Goal: Task Accomplishment & Management: Use online tool/utility

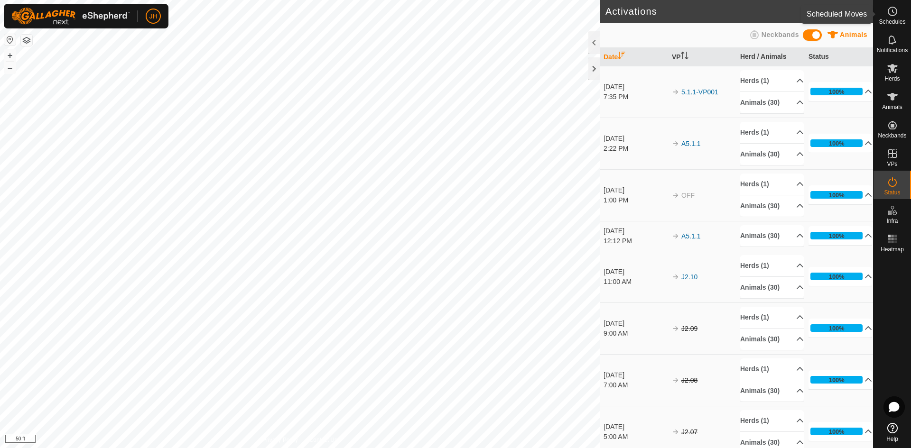
click at [891, 17] on es-schedule-vp-svg-icon at bounding box center [892, 11] width 17 height 15
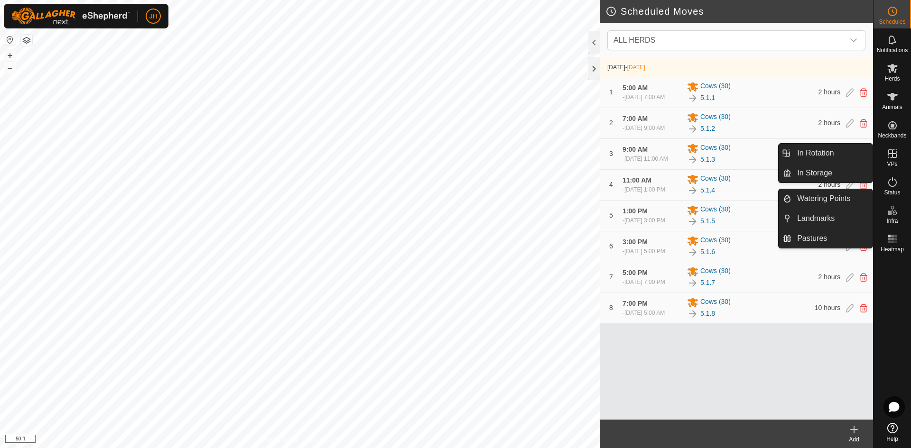
drag, startPoint x: 877, startPoint y: 155, endPoint x: 890, endPoint y: 157, distance: 13.4
click at [890, 157] on icon at bounding box center [892, 153] width 11 height 11
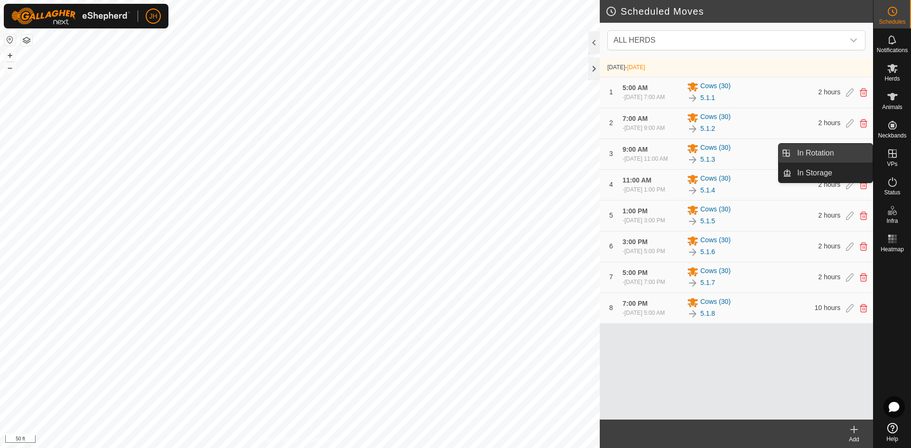
click at [855, 156] on link "In Rotation" at bounding box center [831, 153] width 81 height 19
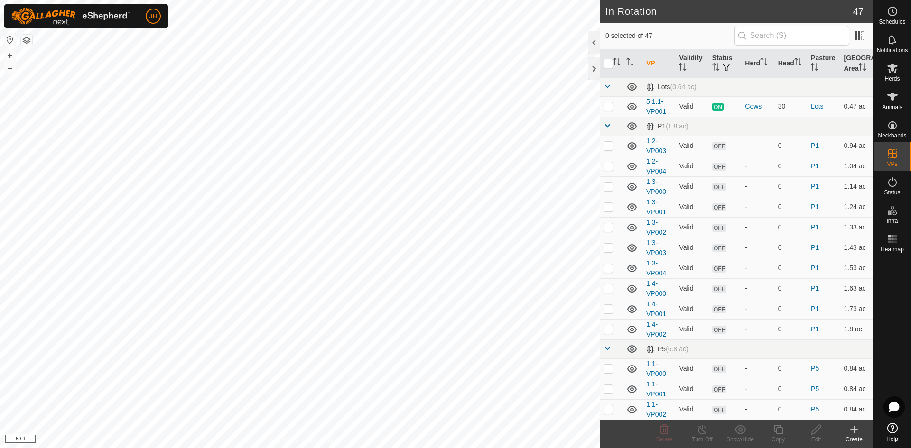
click at [851, 435] on icon at bounding box center [853, 429] width 11 height 11
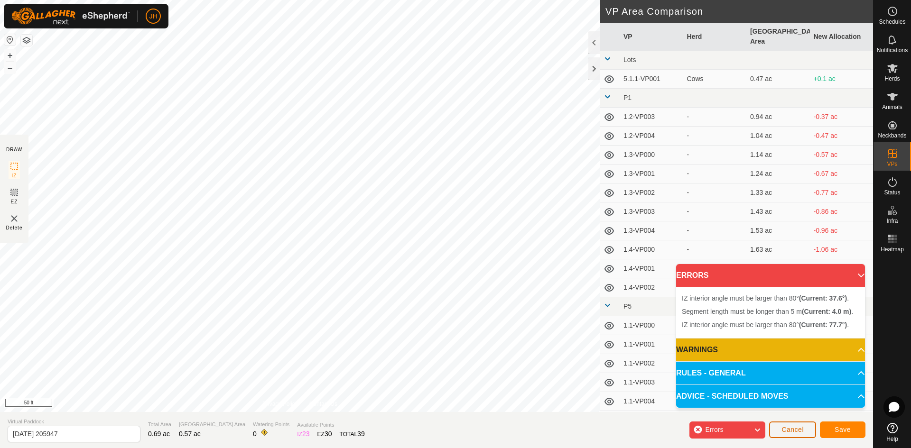
drag, startPoint x: 802, startPoint y: 430, endPoint x: 803, endPoint y: 425, distance: 5.2
click at [802, 429] on span "Cancel" at bounding box center [792, 430] width 22 height 8
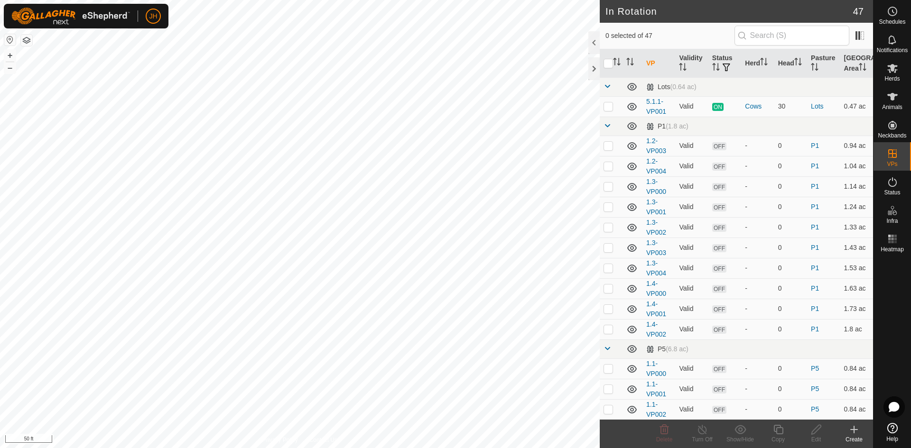
click at [852, 435] on icon at bounding box center [853, 429] width 11 height 11
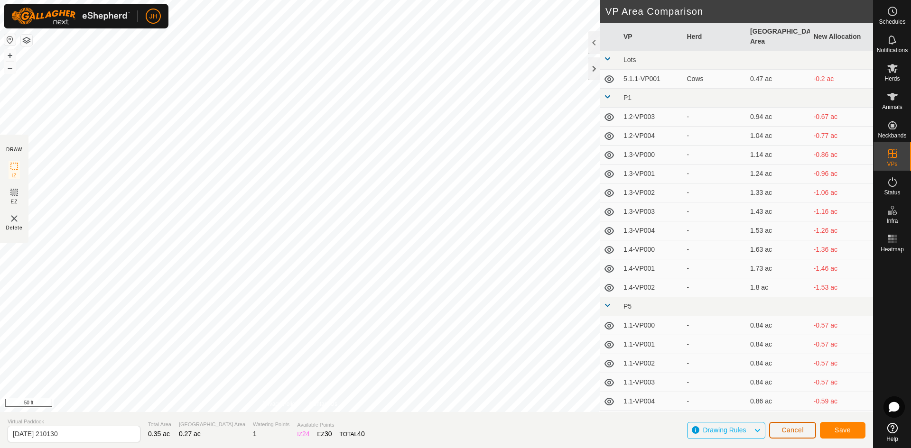
click at [797, 431] on span "Cancel" at bounding box center [792, 430] width 22 height 8
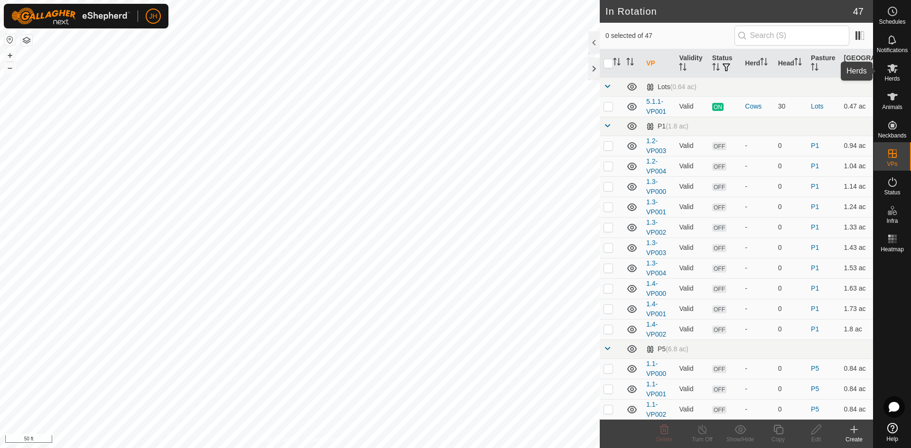
click at [889, 74] on icon at bounding box center [892, 68] width 11 height 11
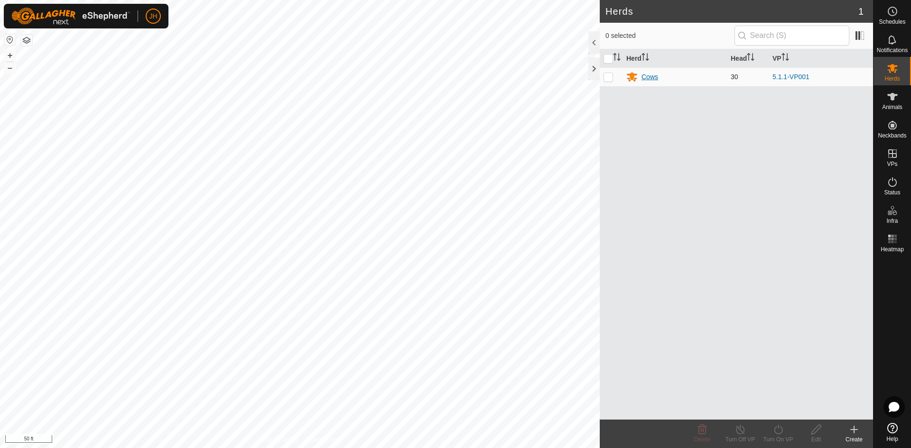
click at [643, 80] on div "Cows" at bounding box center [649, 77] width 17 height 10
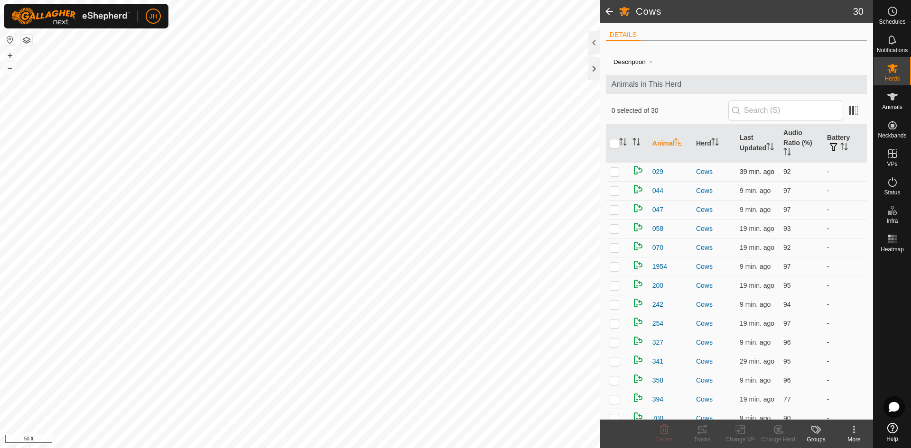
click at [616, 168] on p-checkbox at bounding box center [614, 172] width 9 height 8
checkbox input "true"
click at [703, 436] on div "Tracks" at bounding box center [702, 439] width 38 height 9
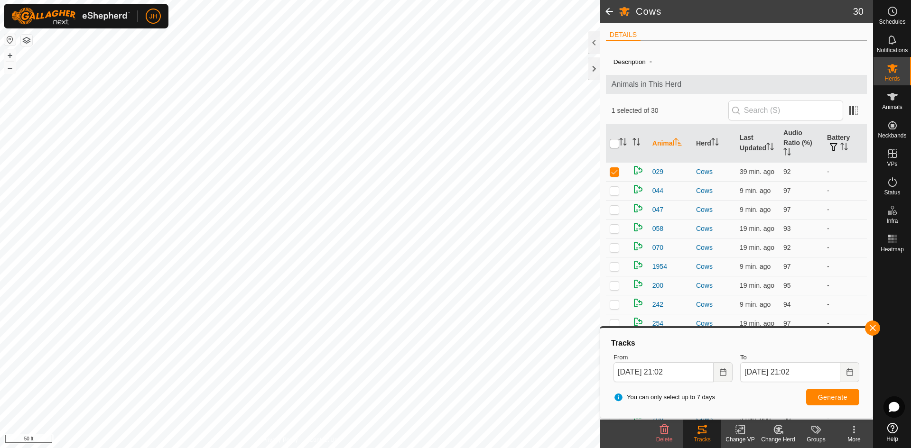
click at [615, 139] on input "checkbox" at bounding box center [614, 143] width 9 height 9
checkbox input "true"
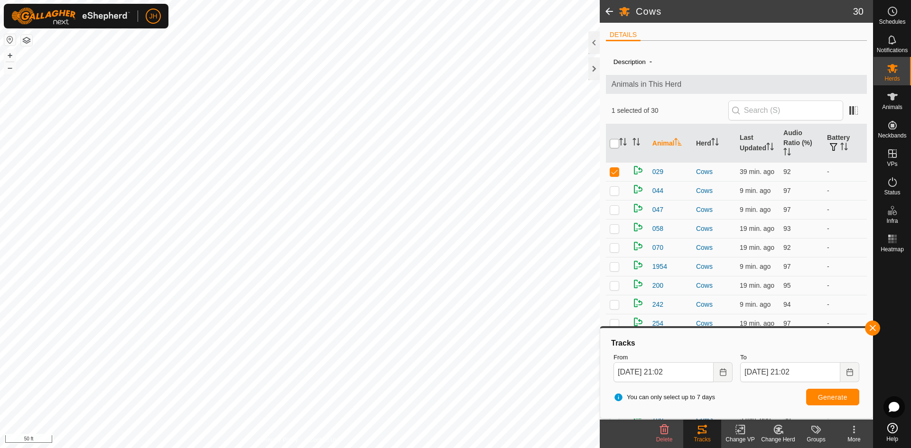
checkbox input "true"
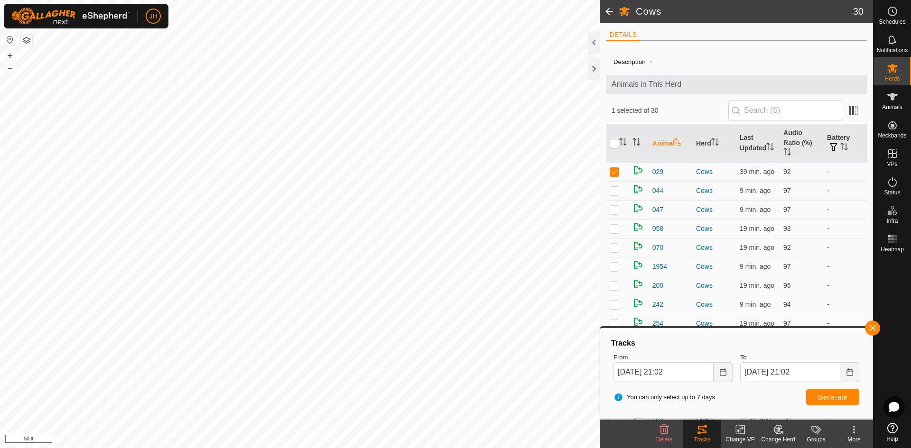
checkbox input "true"
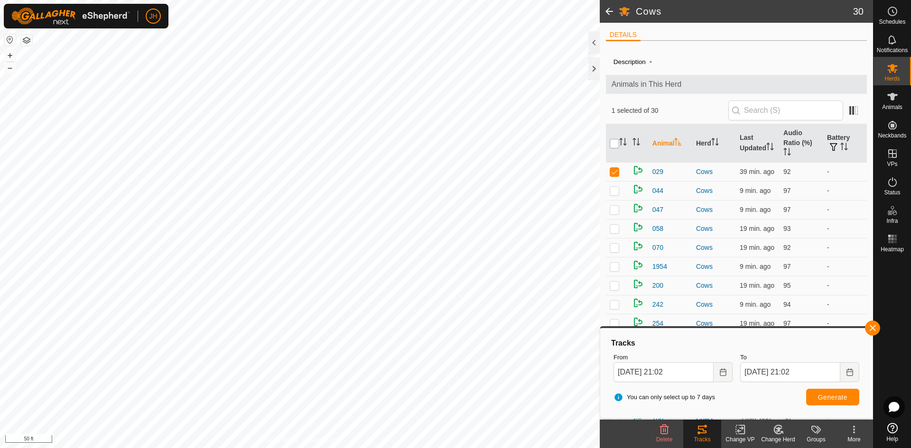
checkbox input "true"
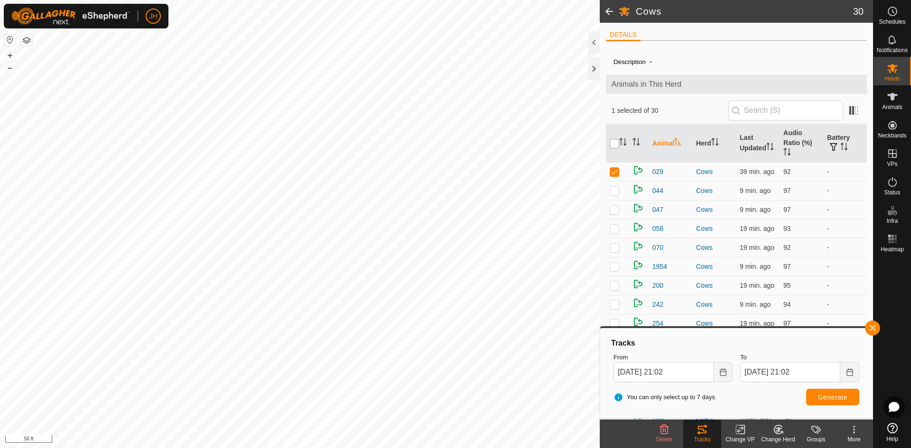
checkbox input "true"
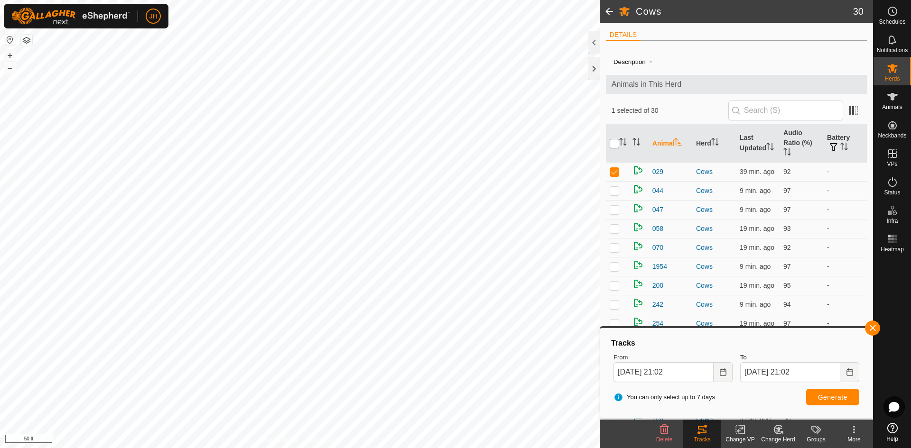
checkbox input "true"
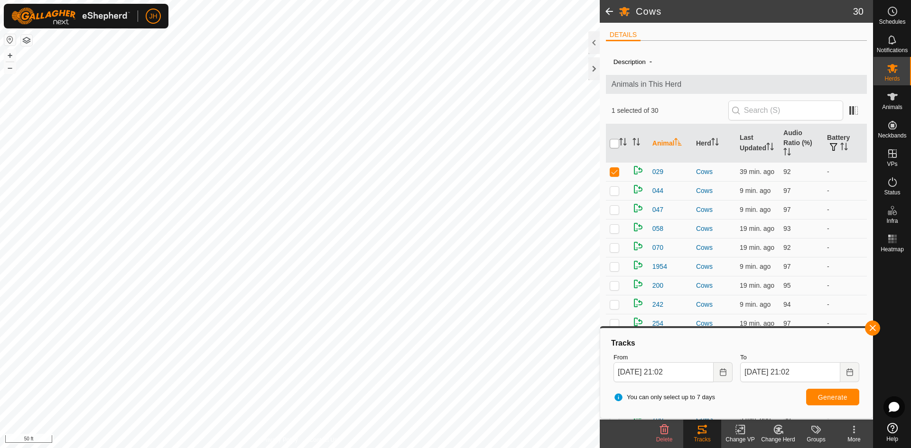
checkbox input "true"
click at [727, 376] on button "Choose Date" at bounding box center [722, 372] width 19 height 20
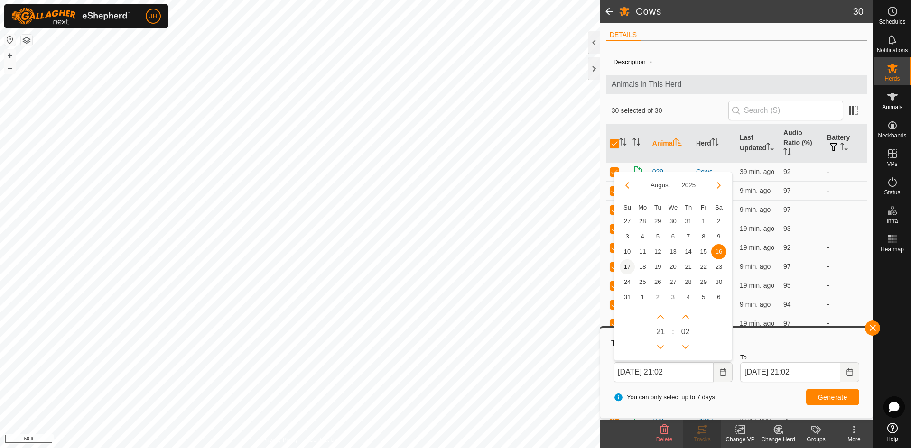
click at [628, 267] on span "17" at bounding box center [626, 266] width 15 height 15
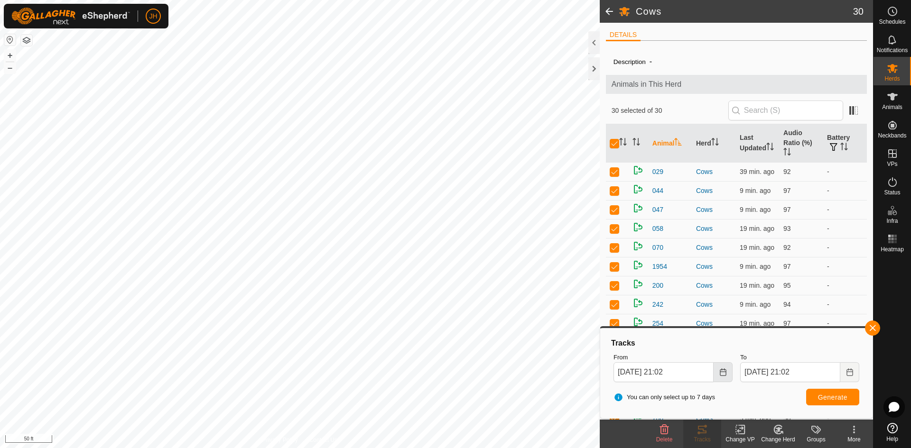
click at [718, 376] on button "Choose Date" at bounding box center [722, 372] width 19 height 20
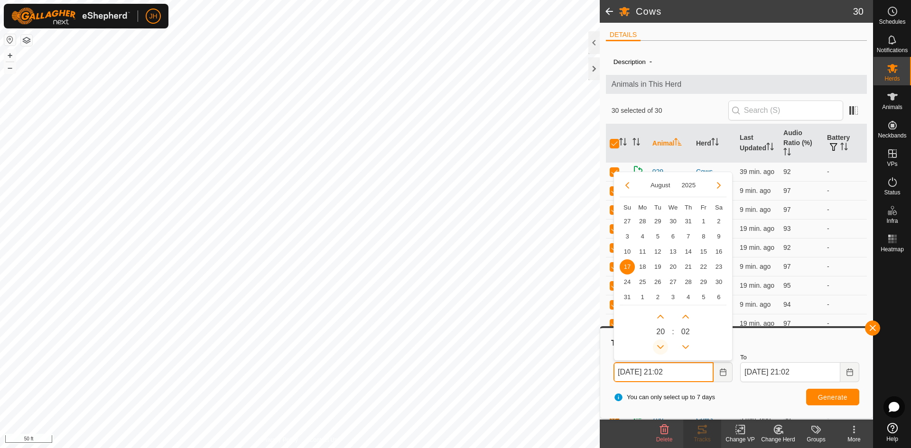
click at [663, 348] on button "Previous Hour" at bounding box center [660, 347] width 15 height 15
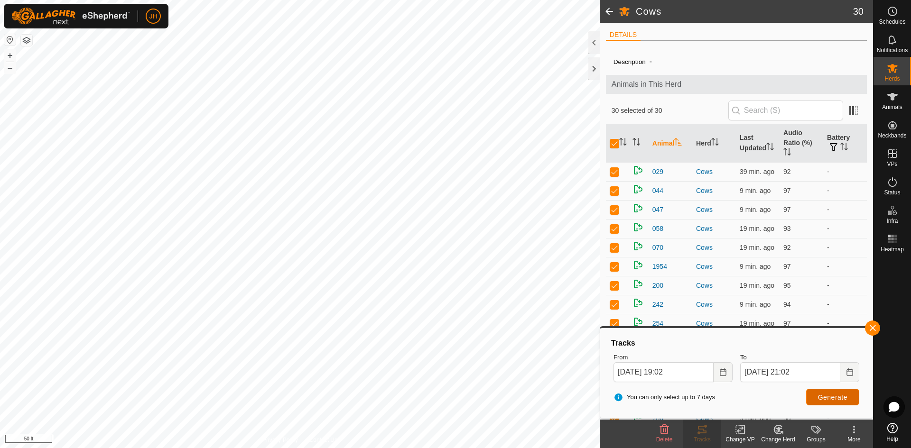
click at [824, 402] on button "Generate" at bounding box center [832, 397] width 53 height 17
click at [724, 371] on icon "Choose Date" at bounding box center [723, 373] width 8 height 8
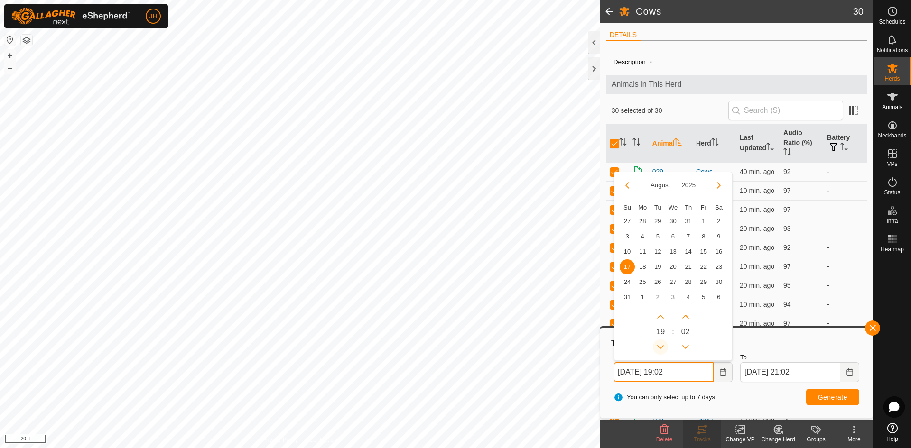
click at [660, 348] on button "Previous Hour" at bounding box center [660, 347] width 15 height 15
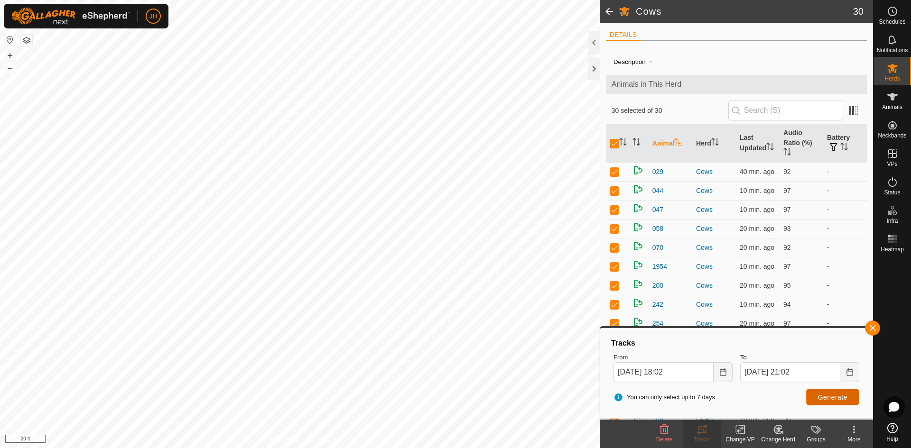
click at [819, 396] on span "Generate" at bounding box center [832, 398] width 29 height 8
click at [727, 377] on button "Choose Date" at bounding box center [722, 372] width 19 height 20
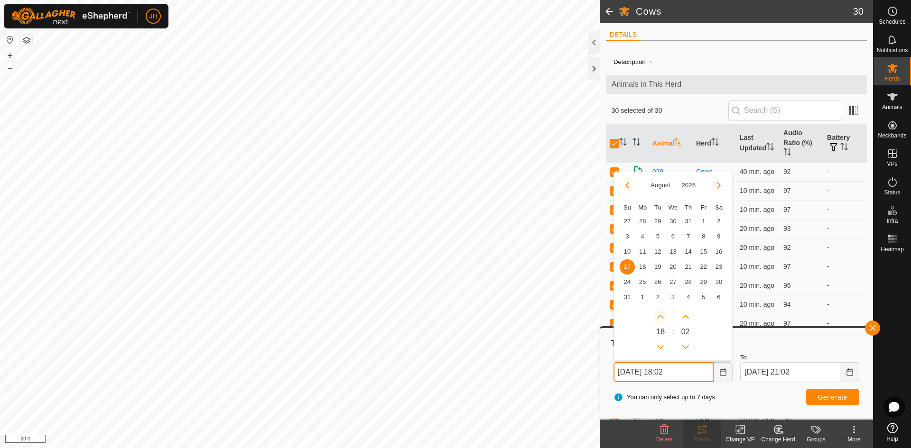
click at [659, 322] on button "Next Hour" at bounding box center [660, 316] width 15 height 15
type input "[DATE] 19:02"
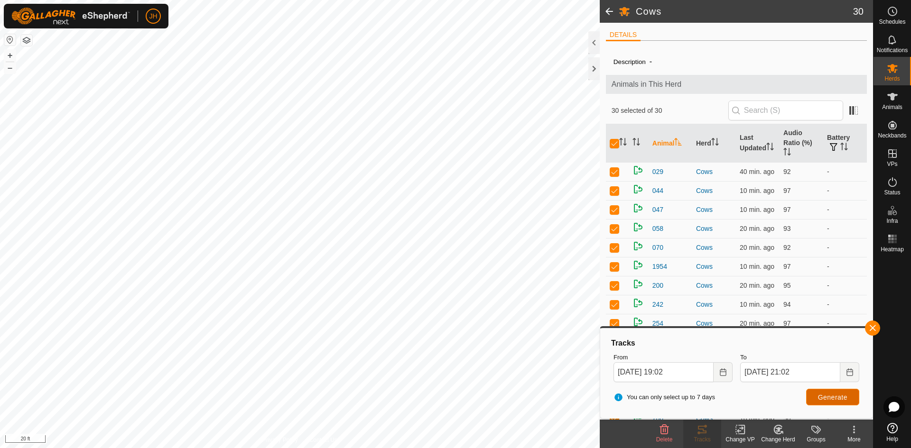
click at [832, 399] on span "Generate" at bounding box center [832, 398] width 29 height 8
click at [613, 141] on input "checkbox" at bounding box center [614, 143] width 9 height 9
checkbox input "false"
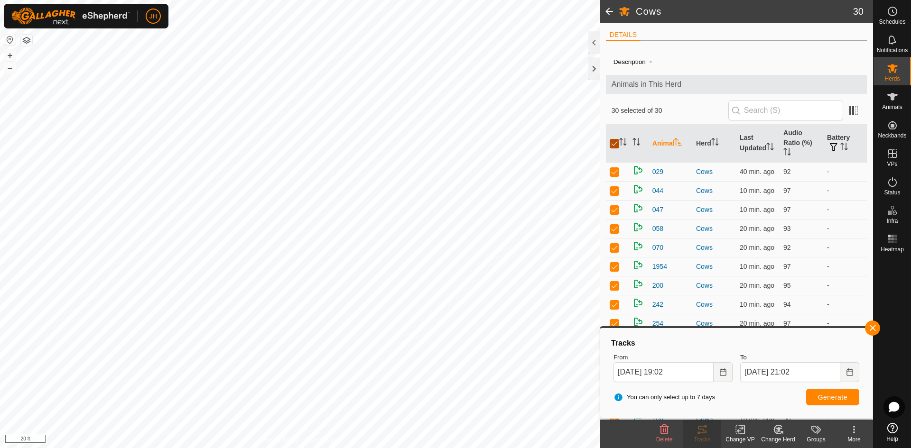
checkbox input "false"
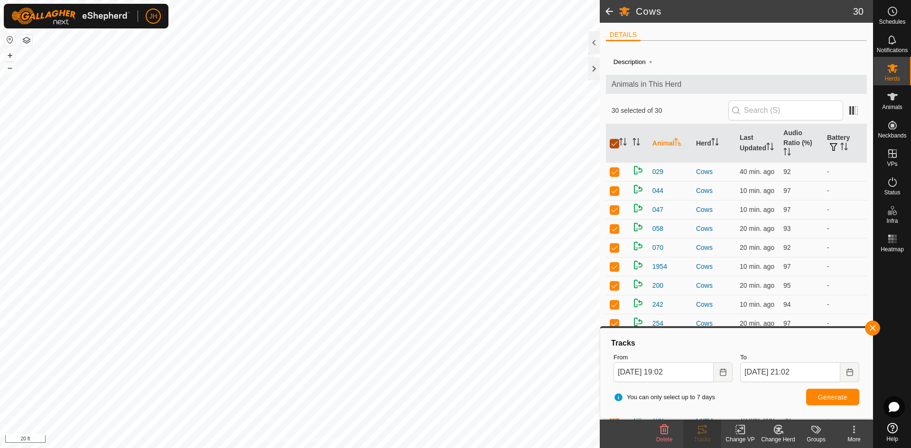
checkbox input "false"
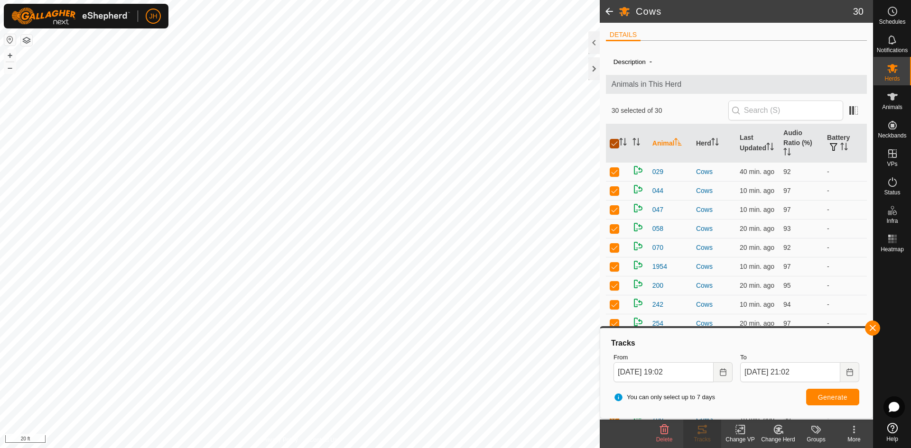
checkbox input "false"
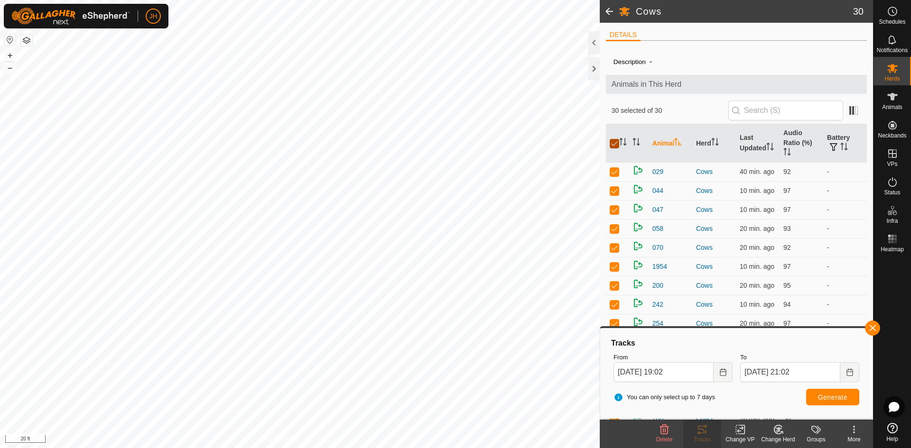
checkbox input "false"
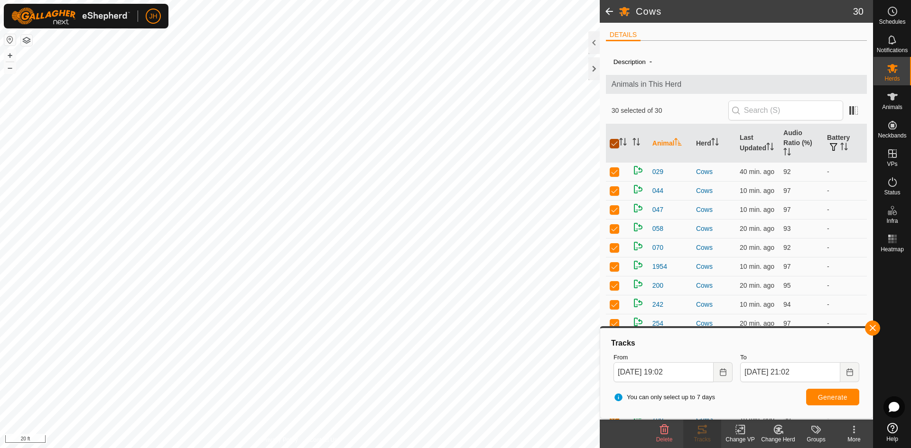
checkbox input "false"
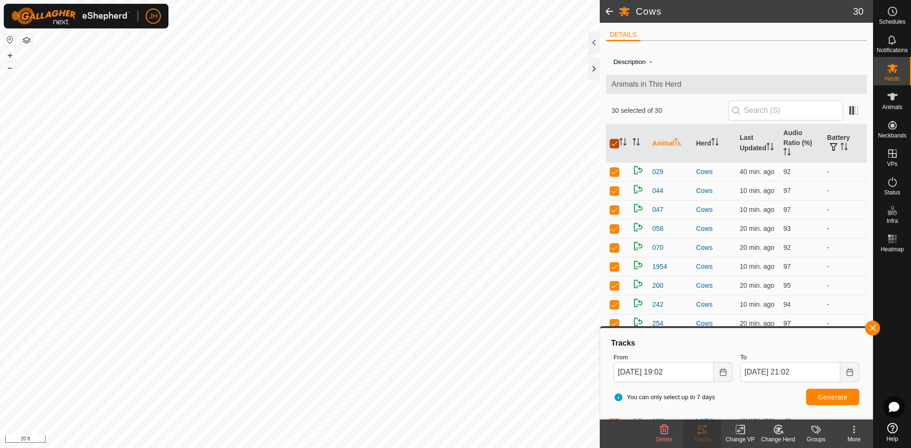
checkbox input "false"
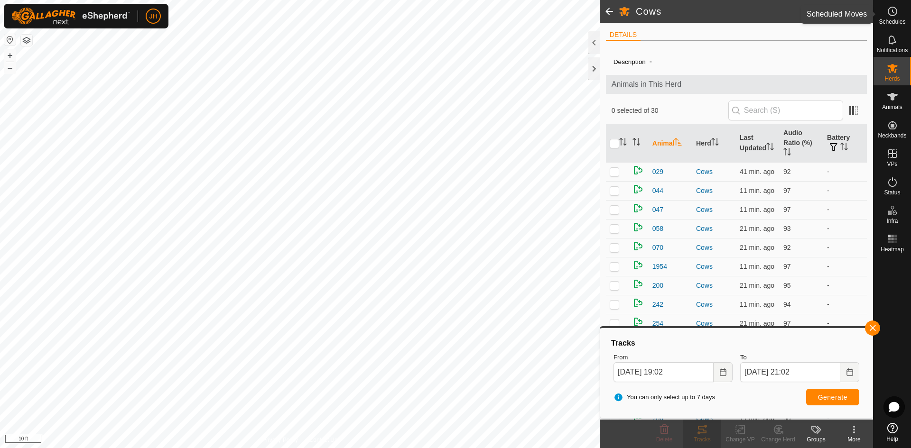
click at [897, 24] on span "Schedules" at bounding box center [891, 22] width 27 height 6
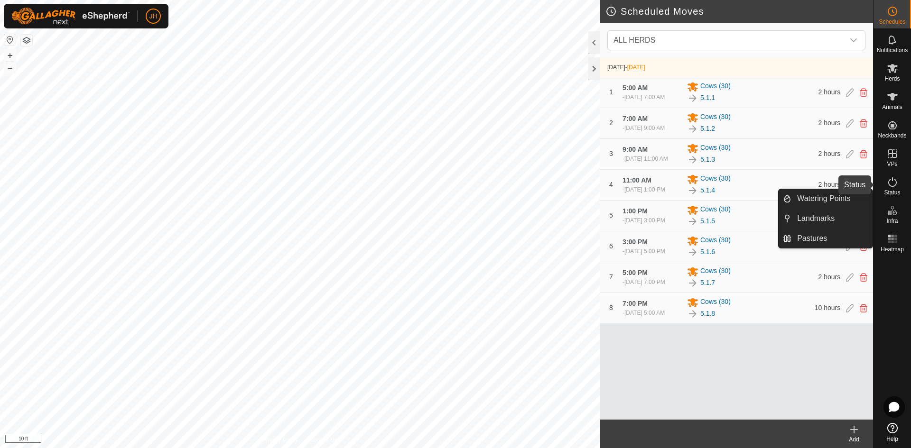
click at [891, 185] on icon at bounding box center [892, 181] width 11 height 11
